Goal: Task Accomplishment & Management: Manage account settings

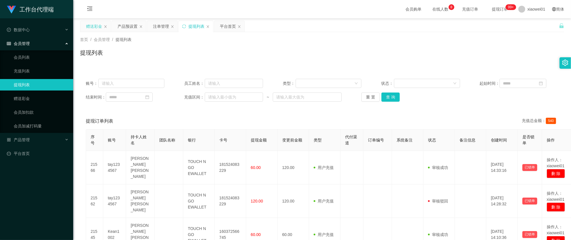
click at [96, 29] on div "赠送彩金" at bounding box center [94, 26] width 16 height 11
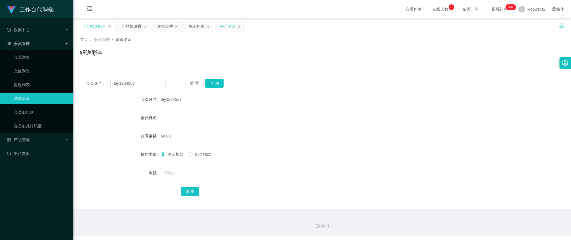
click at [220, 25] on div "平台首页" at bounding box center [229, 26] width 30 height 11
click at [223, 26] on div "平台首页" at bounding box center [228, 26] width 16 height 11
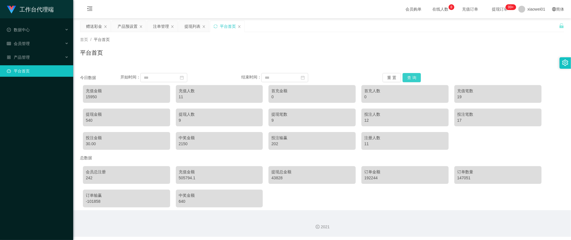
click at [411, 76] on button "查 询" at bounding box center [412, 77] width 18 height 9
click at [188, 24] on div "提现列表" at bounding box center [192, 26] width 16 height 11
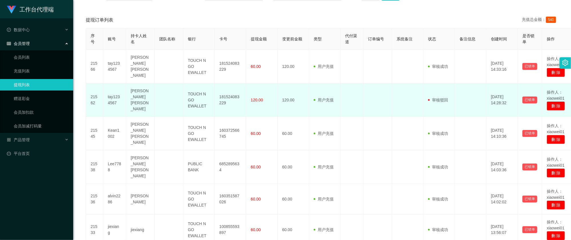
scroll to position [114, 0]
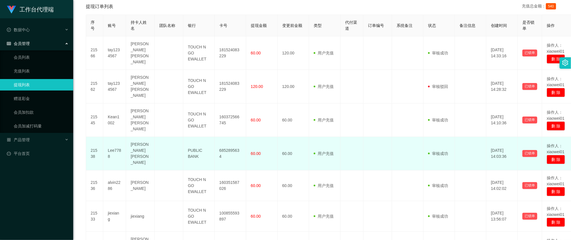
drag, startPoint x: 222, startPoint y: 152, endPoint x: 223, endPoint y: 150, distance: 2.9
click at [222, 152] on td "6852895634" at bounding box center [230, 153] width 31 height 33
click at [225, 147] on td "6852895634" at bounding box center [230, 153] width 31 height 33
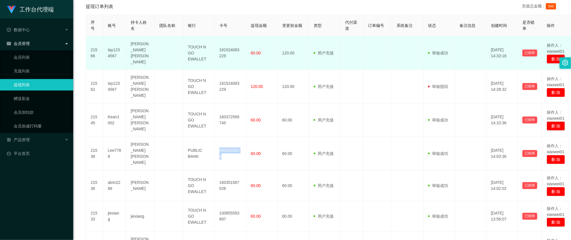
copy td "6852895634"
